Goal: Check status

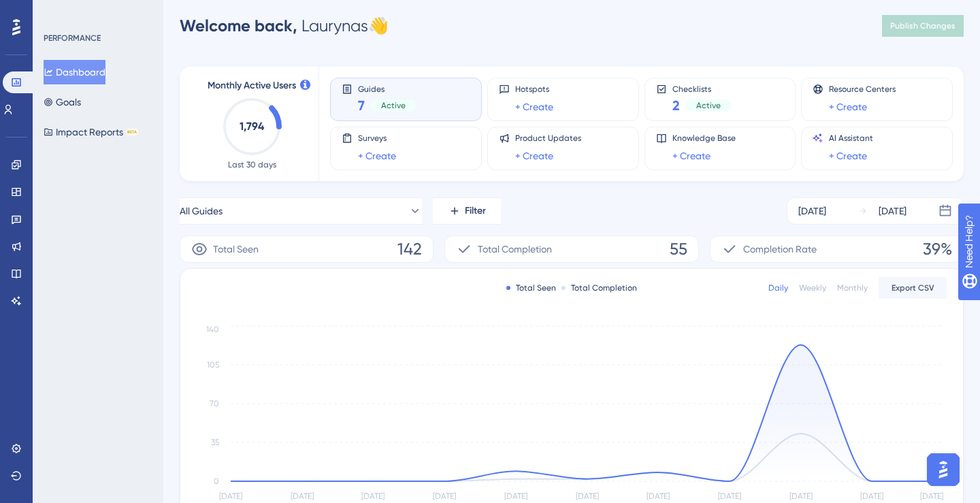
scroll to position [7, 0]
click at [826, 215] on div "Sep 01 2025" at bounding box center [812, 213] width 28 height 16
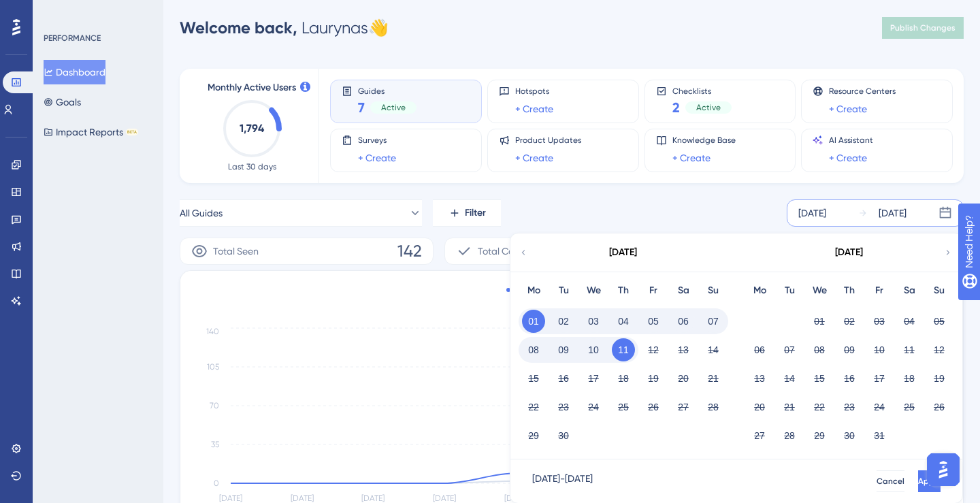
click at [624, 349] on button "11" at bounding box center [623, 349] width 23 height 23
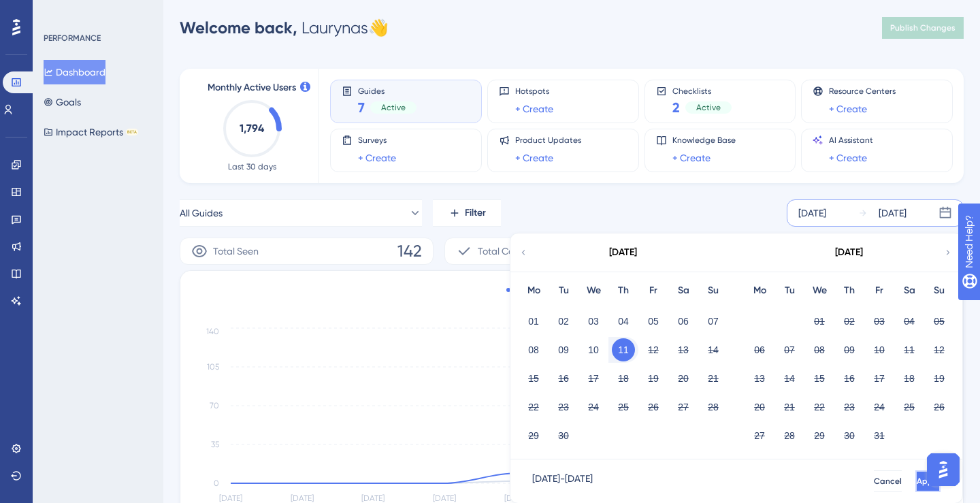
click at [915, 486] on button "Apply" at bounding box center [927, 481] width 25 height 22
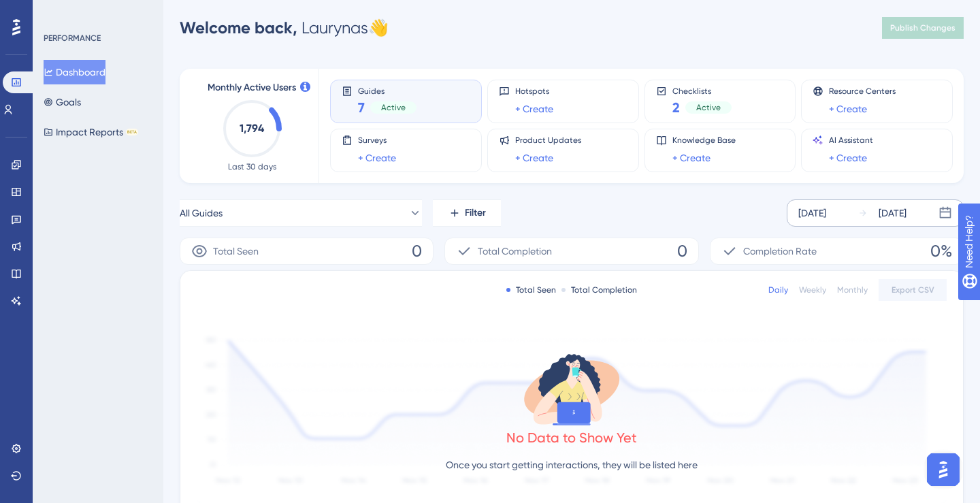
click at [797, 213] on div "Sep 11 2025 Sep 11 2025" at bounding box center [874, 212] width 177 height 27
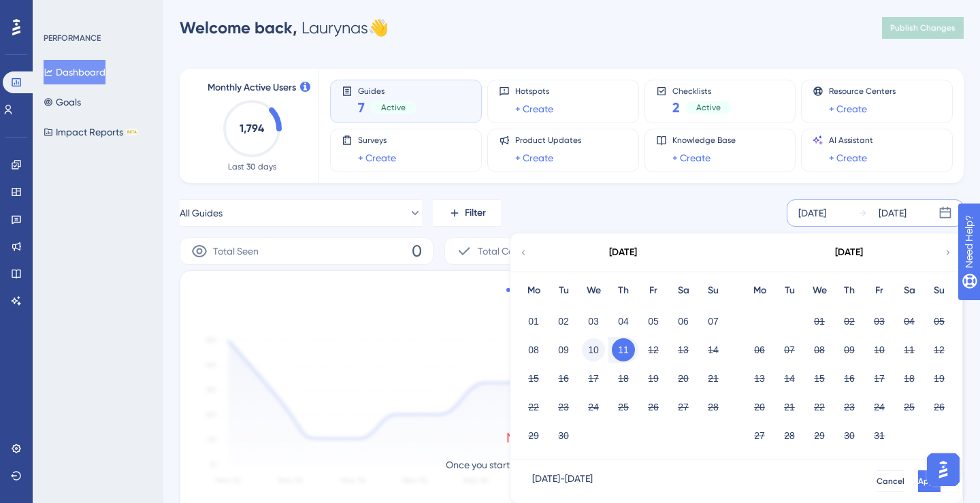
click at [584, 348] on button "10" at bounding box center [593, 349] width 23 height 23
click at [918, 483] on button "Apply" at bounding box center [929, 481] width 22 height 22
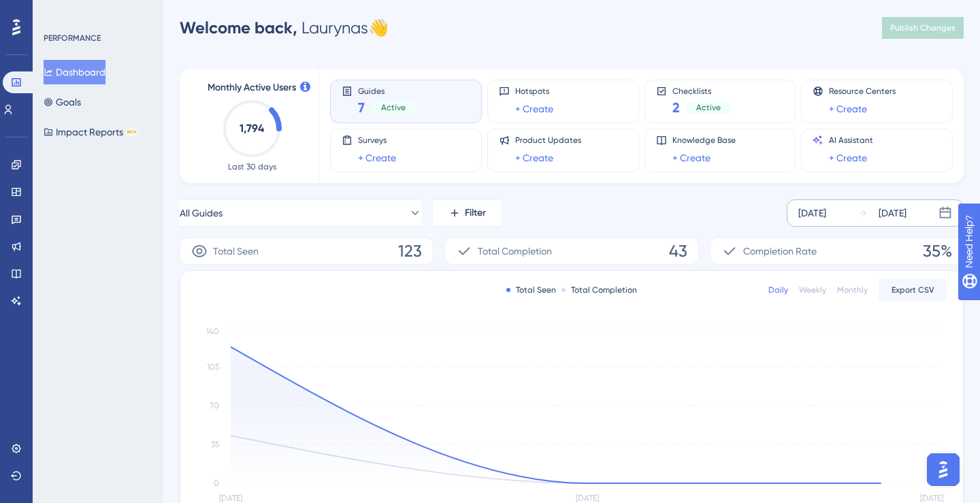
scroll to position [61, 0]
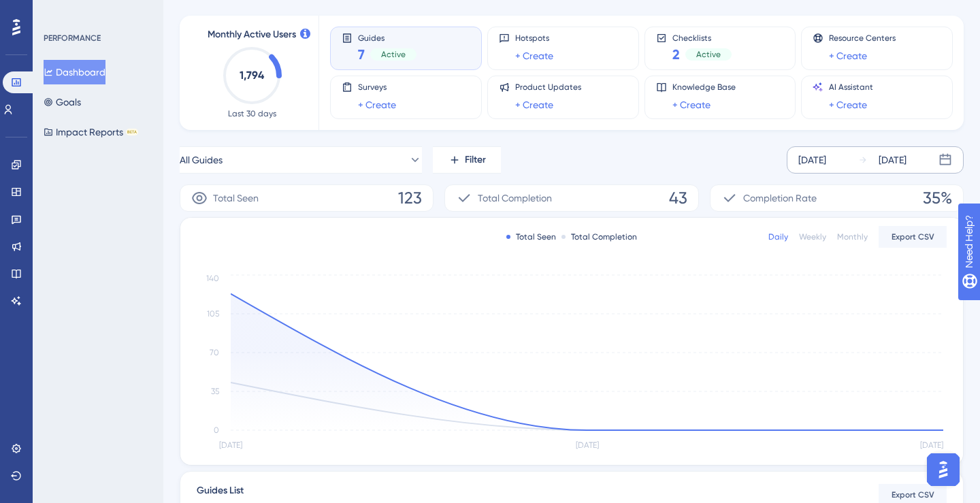
click at [607, 150] on div "All Guides Filter Sep 10 2025 Sep 11 2025" at bounding box center [572, 159] width 784 height 27
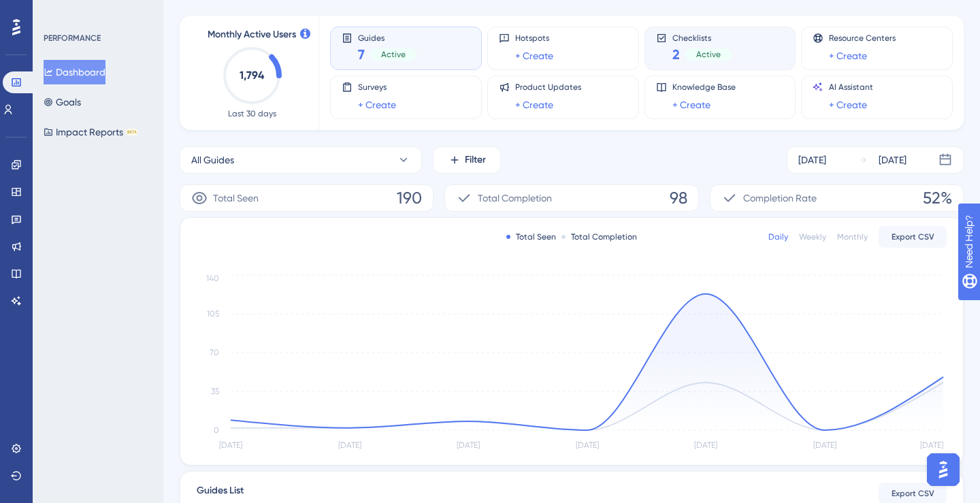
click at [737, 58] on div "Checklists 2 Active" at bounding box center [720, 48] width 129 height 31
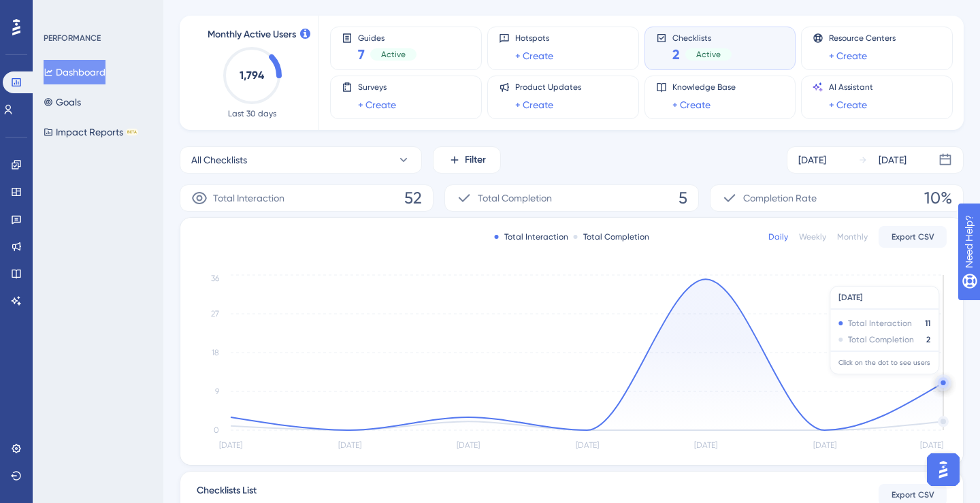
click at [937, 381] on circle at bounding box center [942, 382] width 11 height 11
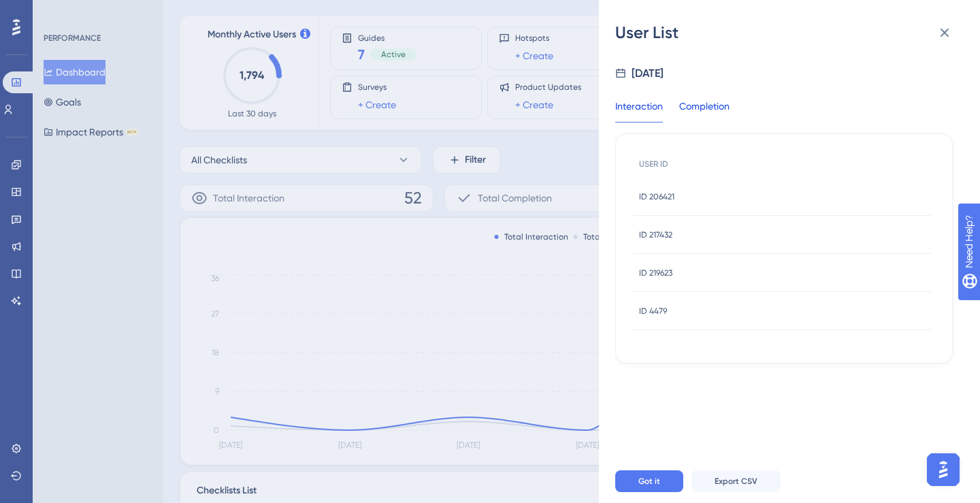
click at [703, 113] on div "Completion" at bounding box center [704, 110] width 50 height 24
drag, startPoint x: 651, startPoint y: 197, endPoint x: 690, endPoint y: 197, distance: 39.5
click at [690, 197] on div "ID 206421 ID 206421" at bounding box center [781, 197] width 299 height 38
copy span "206421"
drag, startPoint x: 647, startPoint y: 198, endPoint x: 678, endPoint y: 199, distance: 31.3
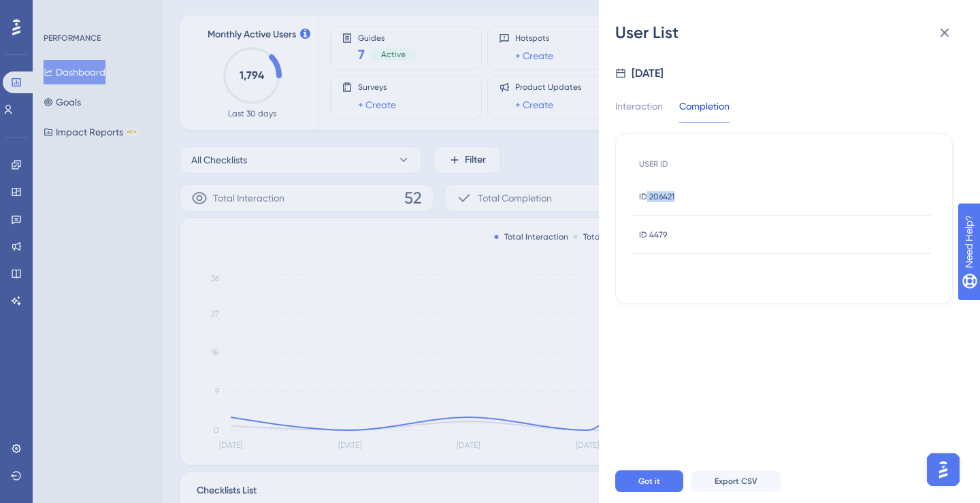
click at [678, 199] on div "ID 206421 ID 206421" at bounding box center [781, 197] width 299 height 38
